Goal: Obtain resource: Download file/media

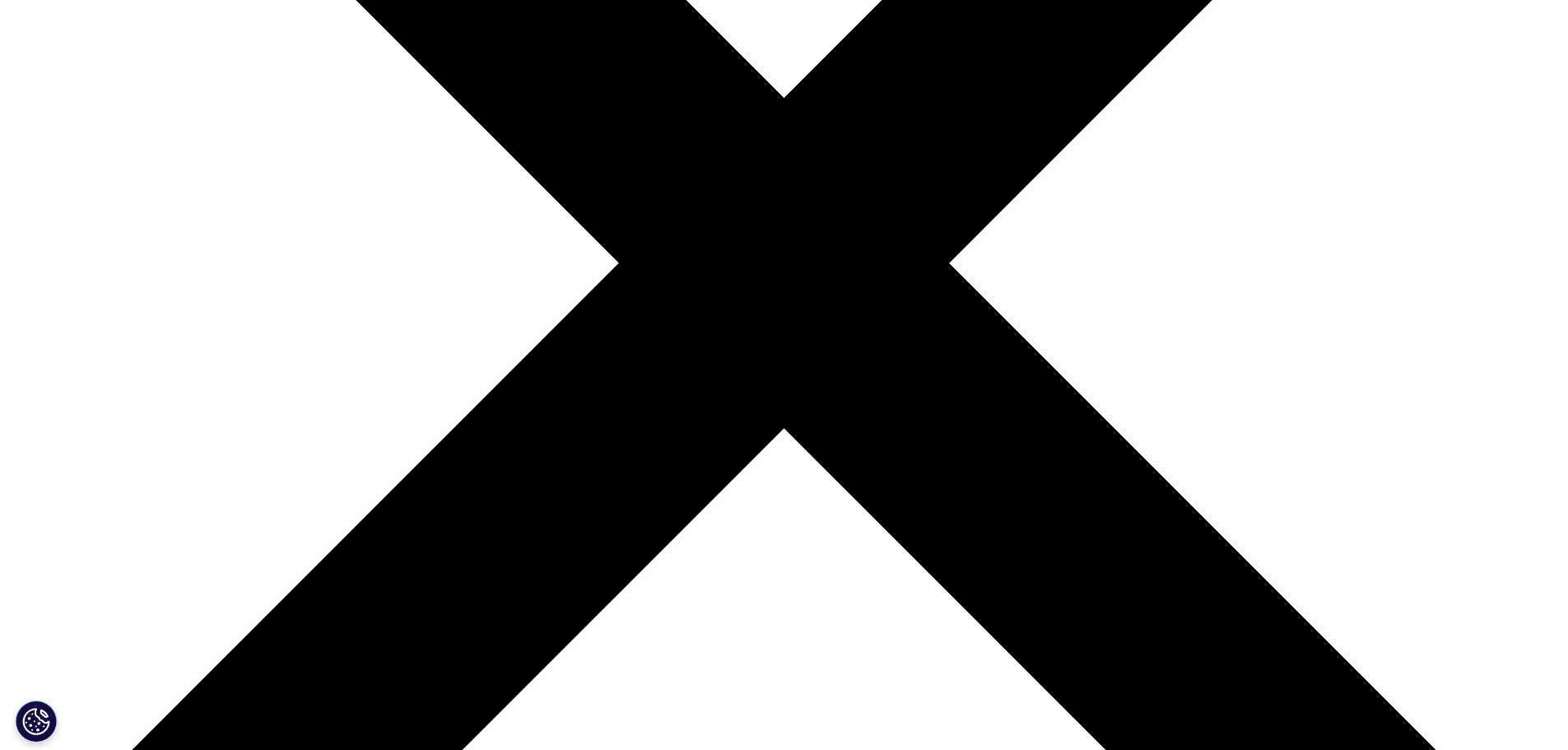
scroll to position [577, 0]
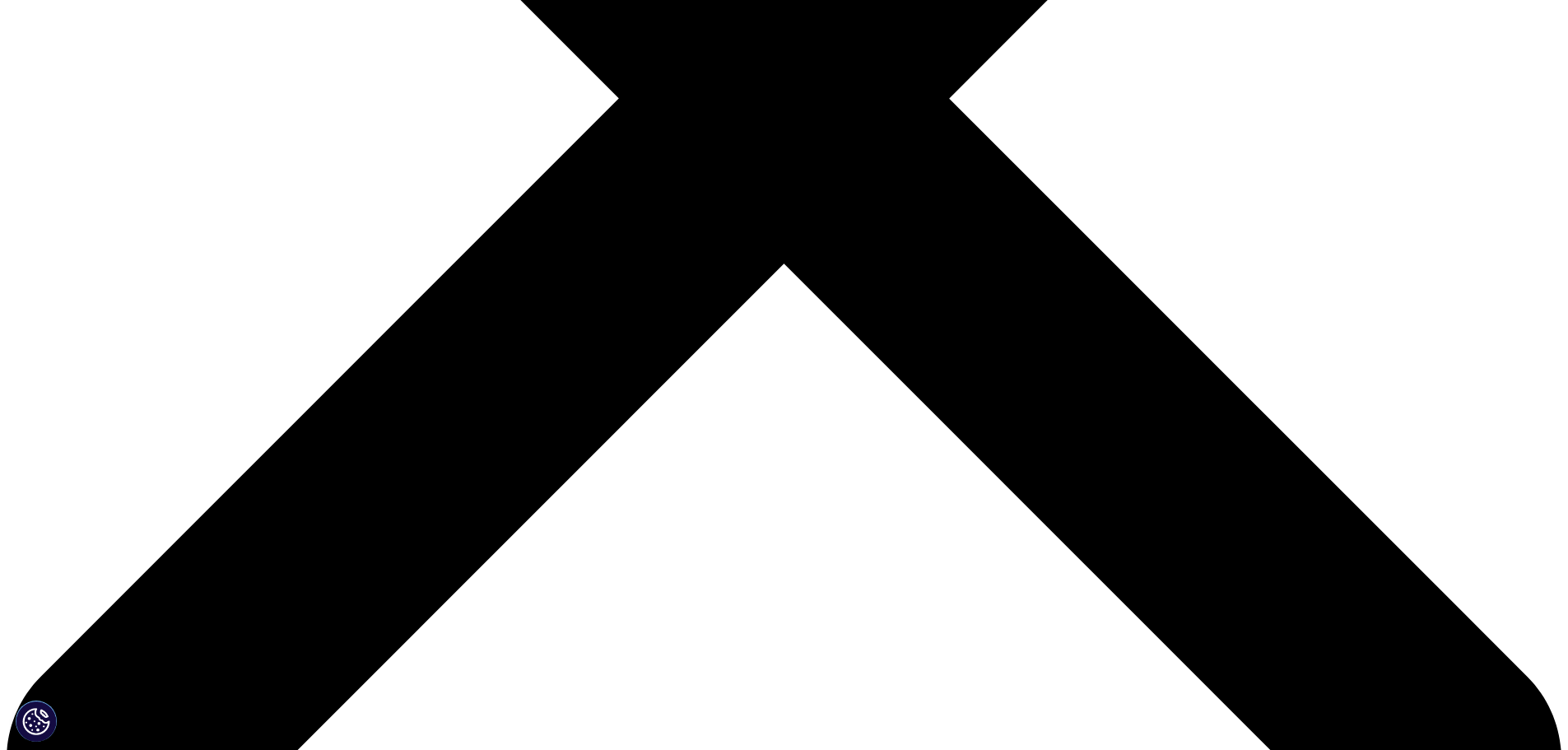
scroll to position [741, 0]
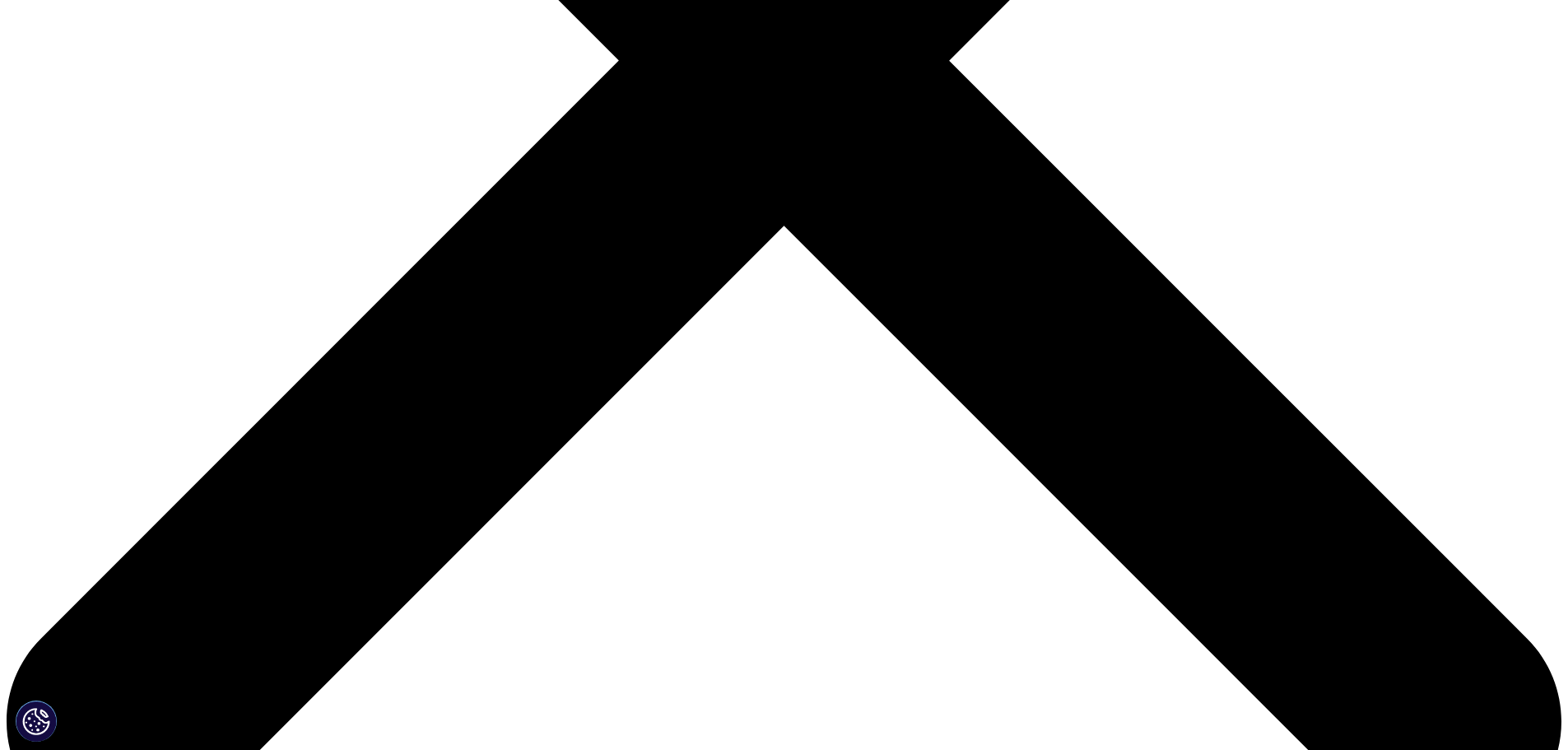
type input "Caroline"
type input "Himmelman"
type input "chi@epicent.dk"
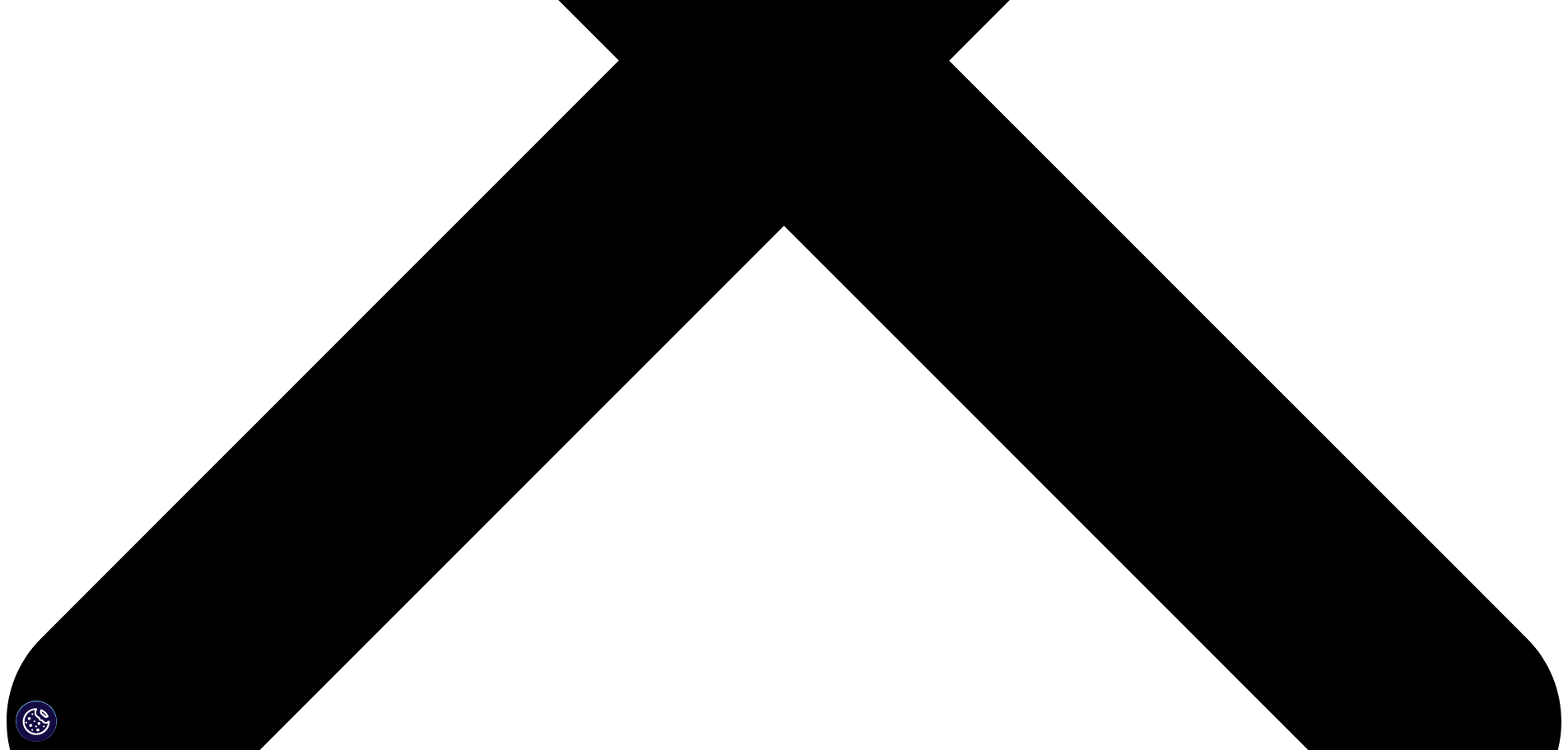
type input "specialist"
select select "Denmark"
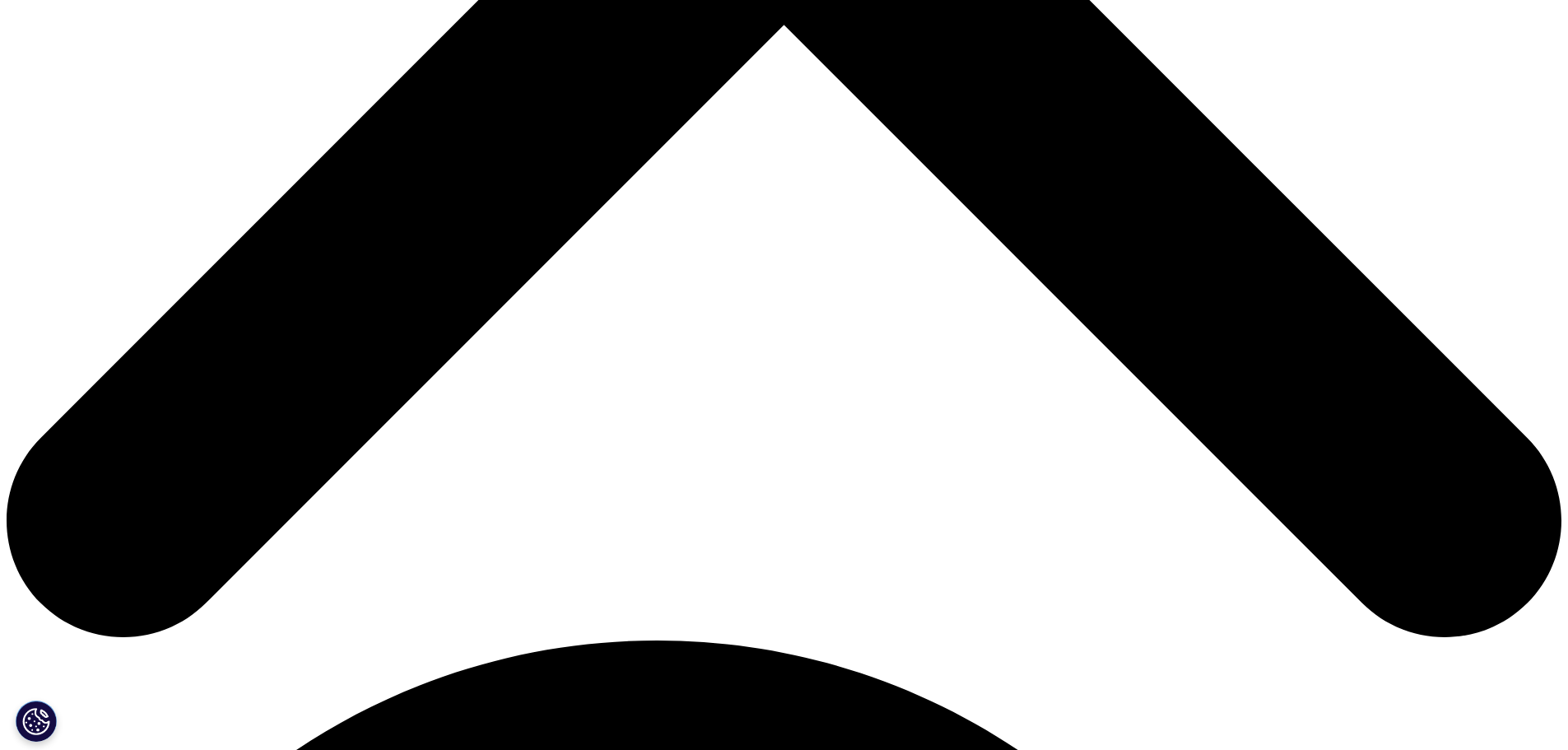
scroll to position [989, 0]
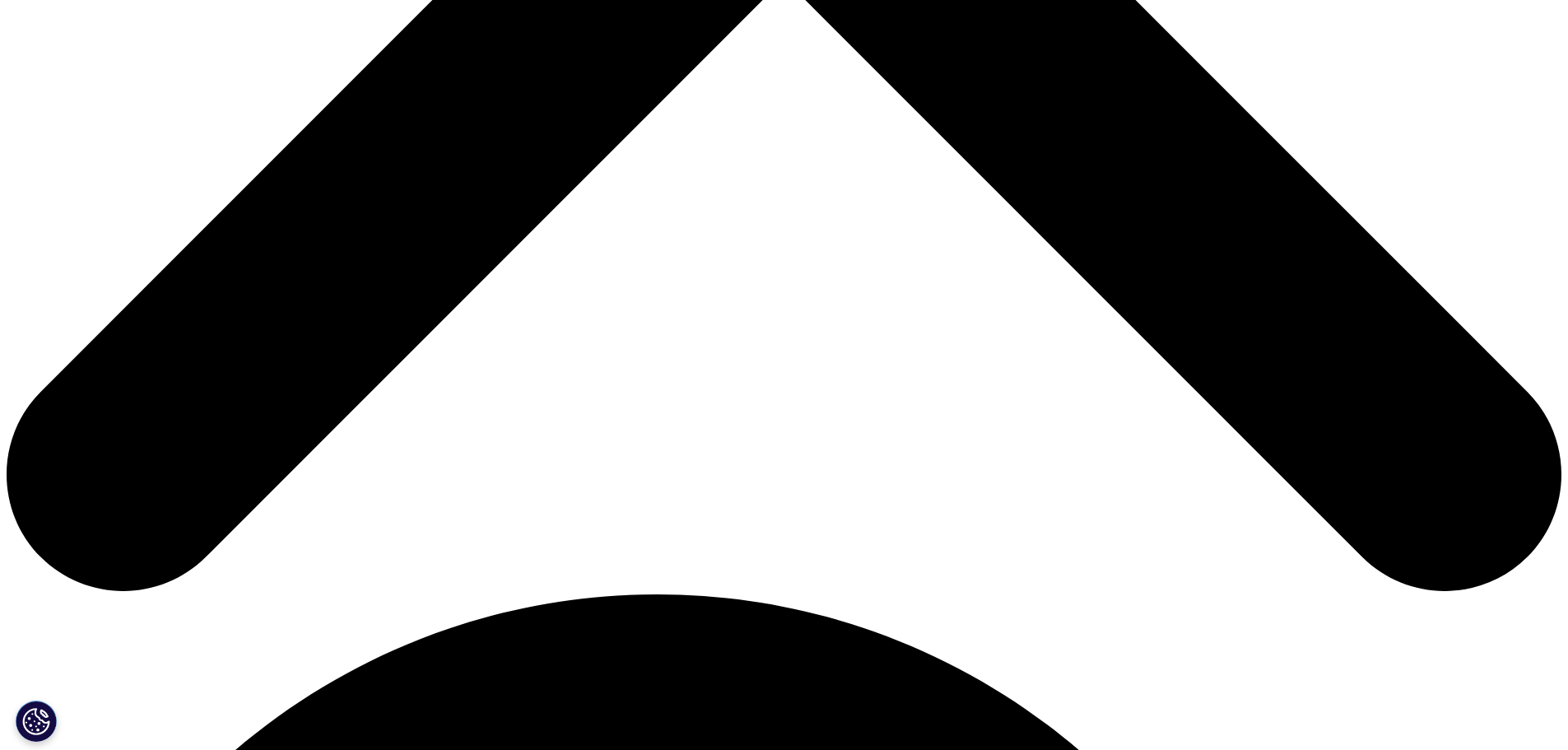
type input "na"
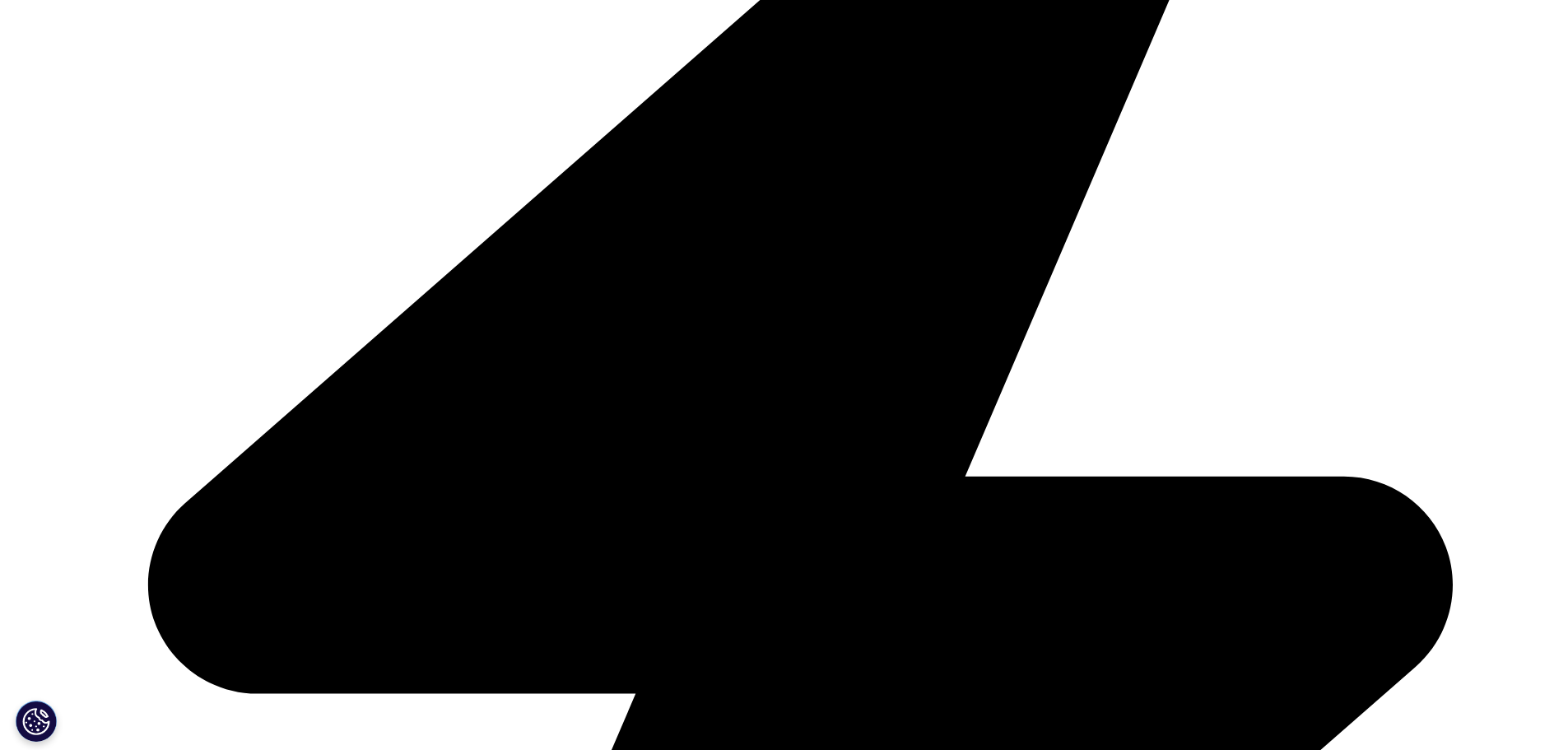
scroll to position [506, 0]
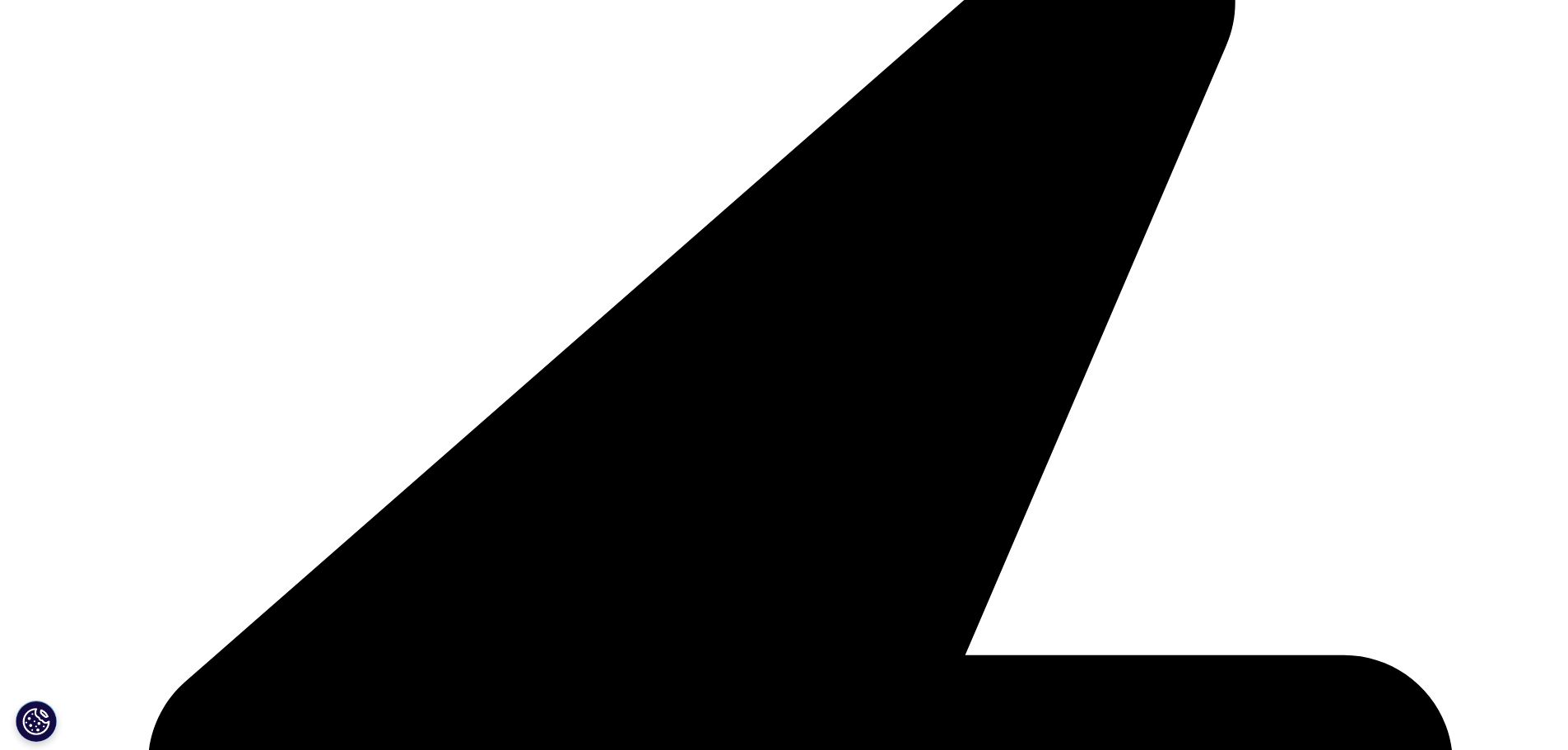
drag, startPoint x: 512, startPoint y: 312, endPoint x: 526, endPoint y: 392, distance: 81.2
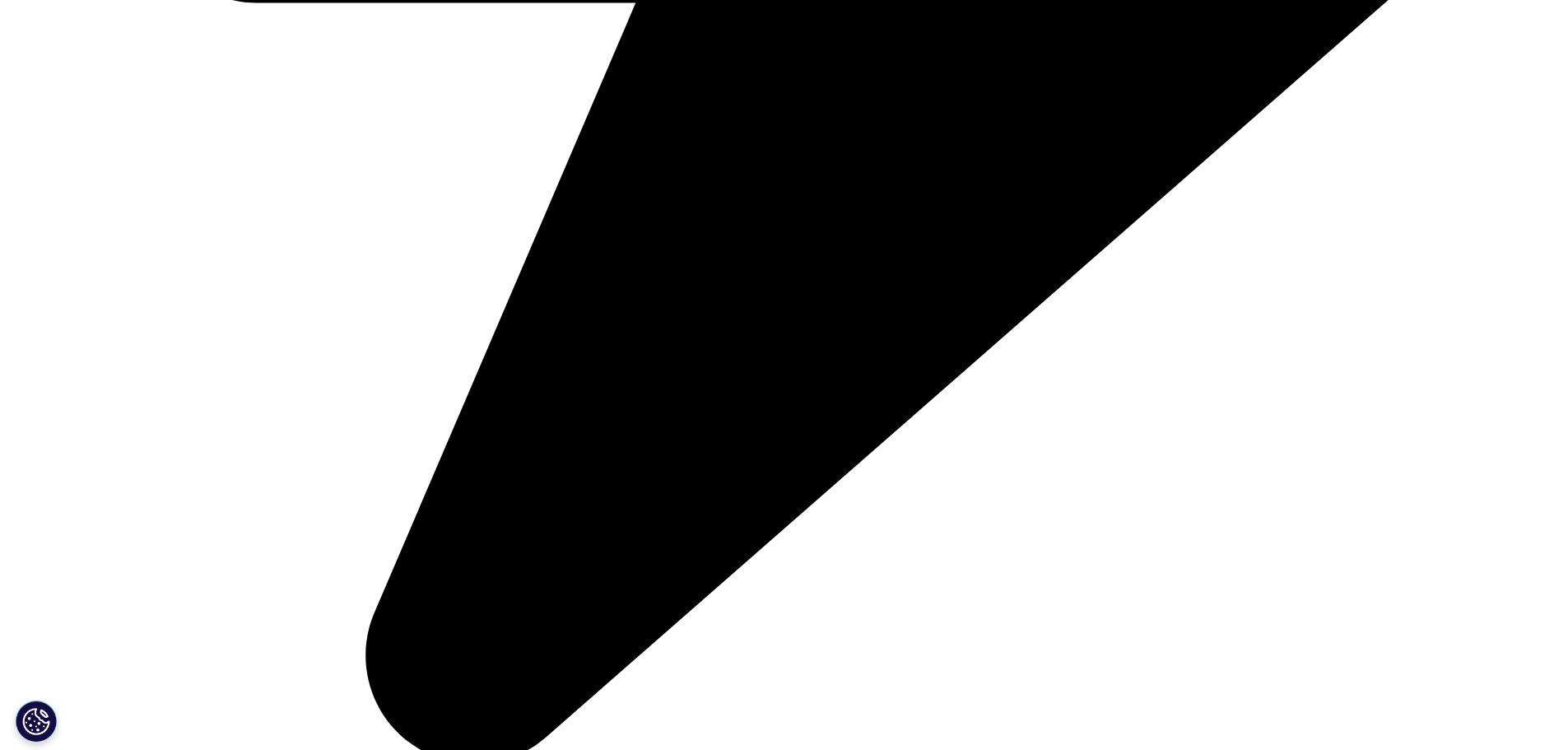
scroll to position [1248, 0]
